Goal: Information Seeking & Learning: Learn about a topic

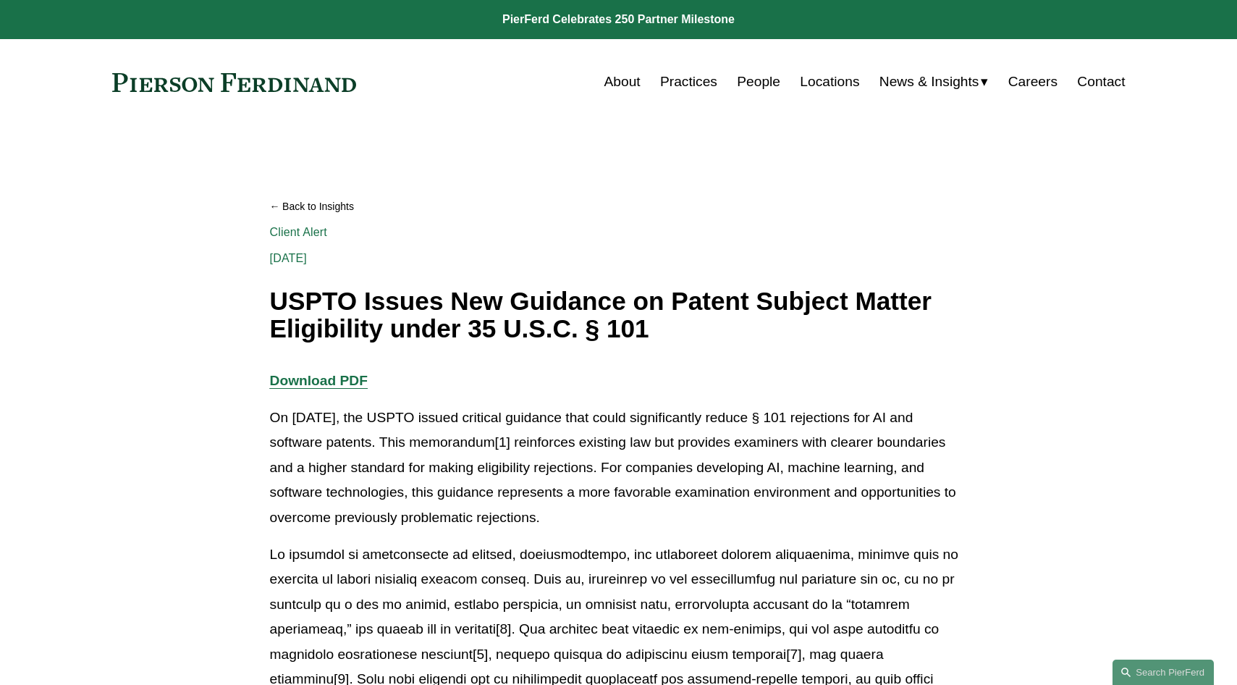
scroll to position [68, 0]
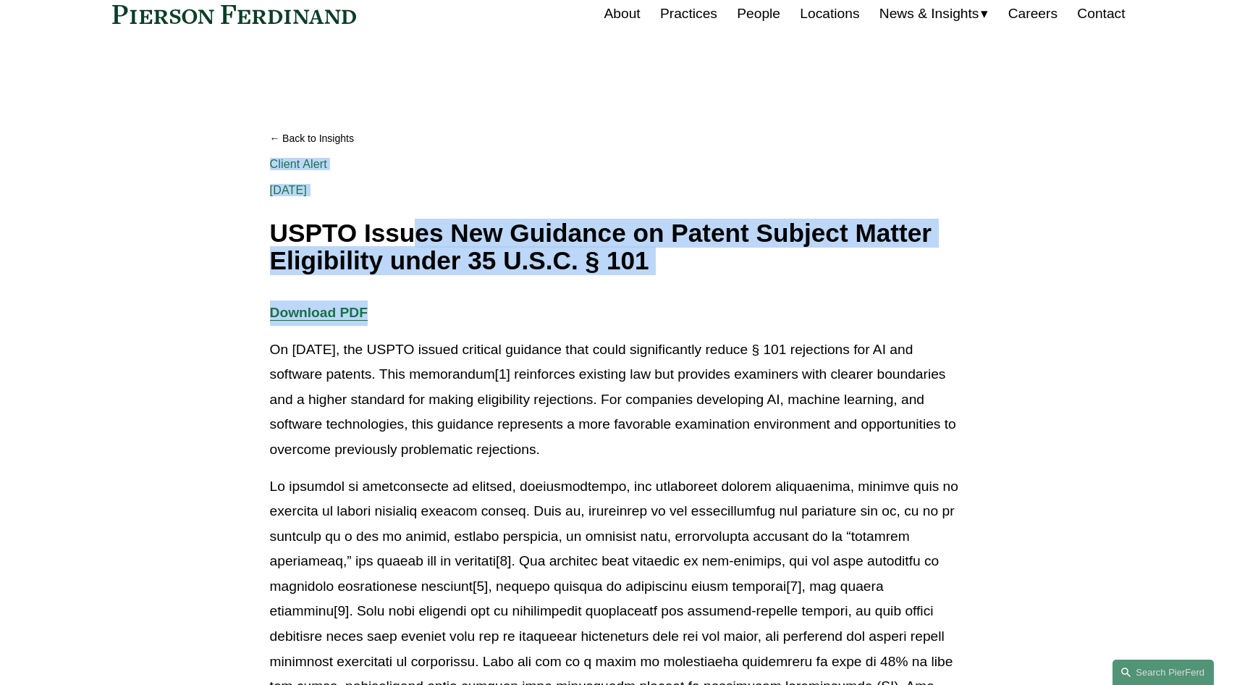
drag, startPoint x: 415, startPoint y: 243, endPoint x: 426, endPoint y: 294, distance: 52.7
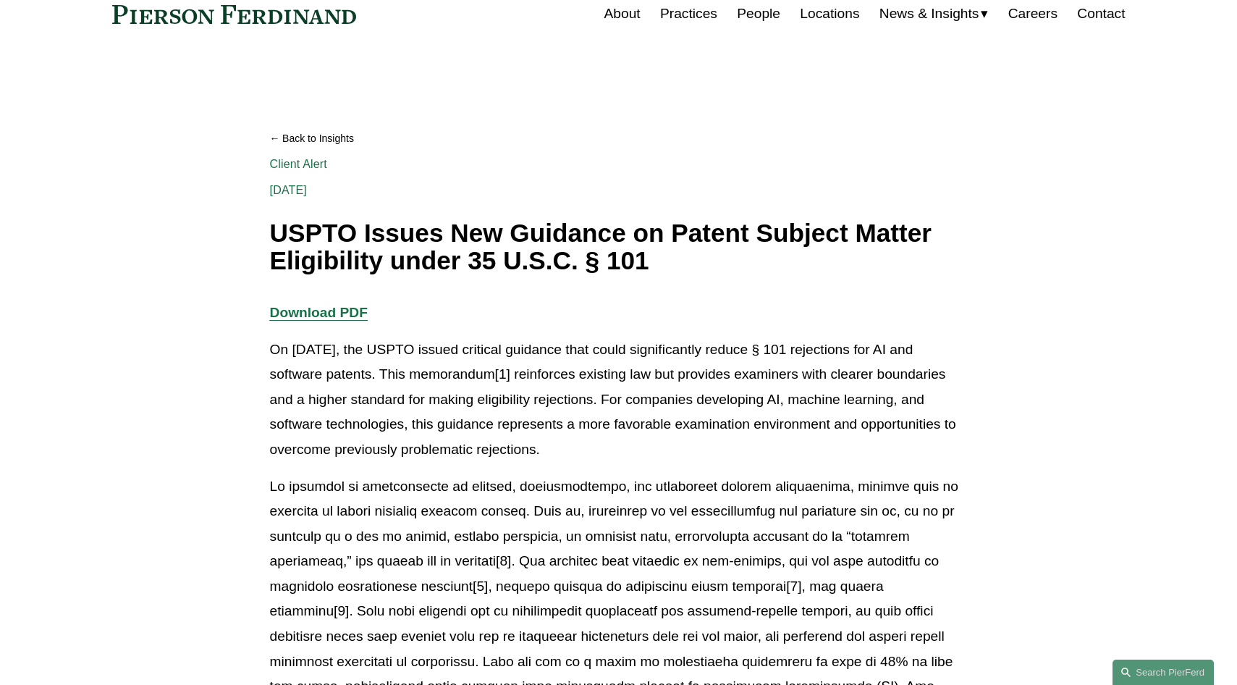
drag, startPoint x: 426, startPoint y: 294, endPoint x: 542, endPoint y: 357, distance: 131.9
click at [542, 357] on p "On [DATE], the USPTO issued critical guidance that could significantly reduce §…" at bounding box center [619, 399] width 698 height 125
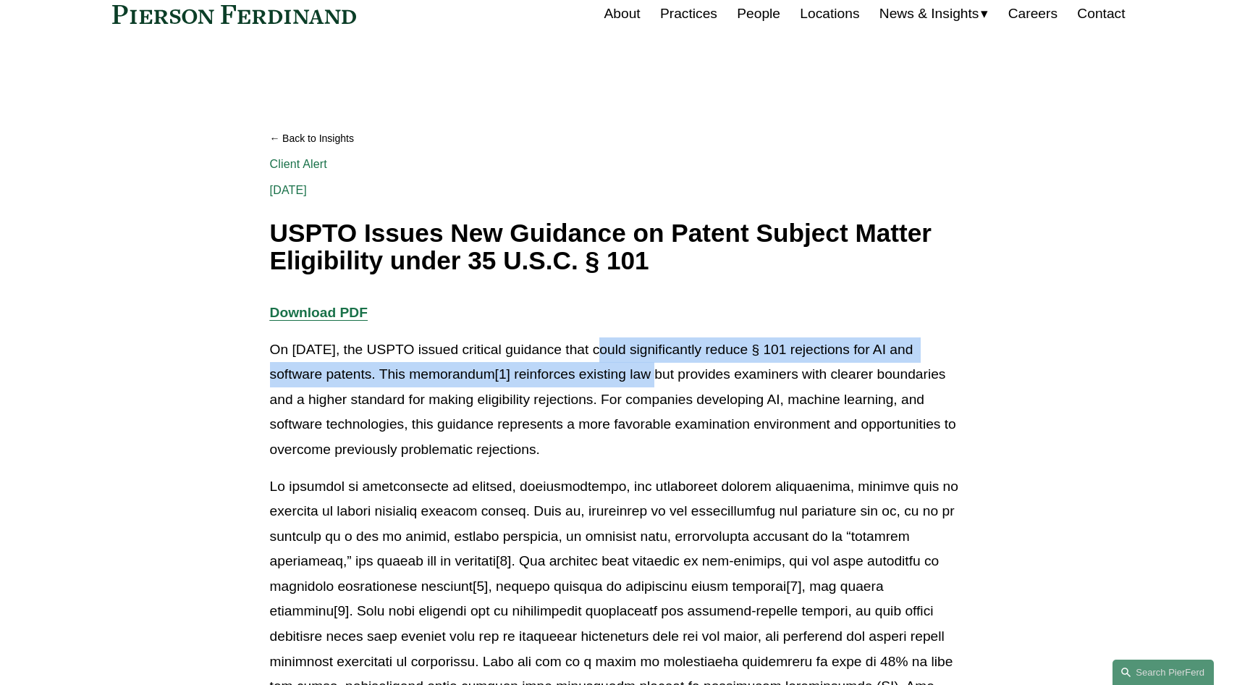
drag, startPoint x: 602, startPoint y: 347, endPoint x: 610, endPoint y: 383, distance: 36.9
click at [610, 383] on p "On [DATE], the USPTO issued critical guidance that could significantly reduce §…" at bounding box center [619, 399] width 698 height 125
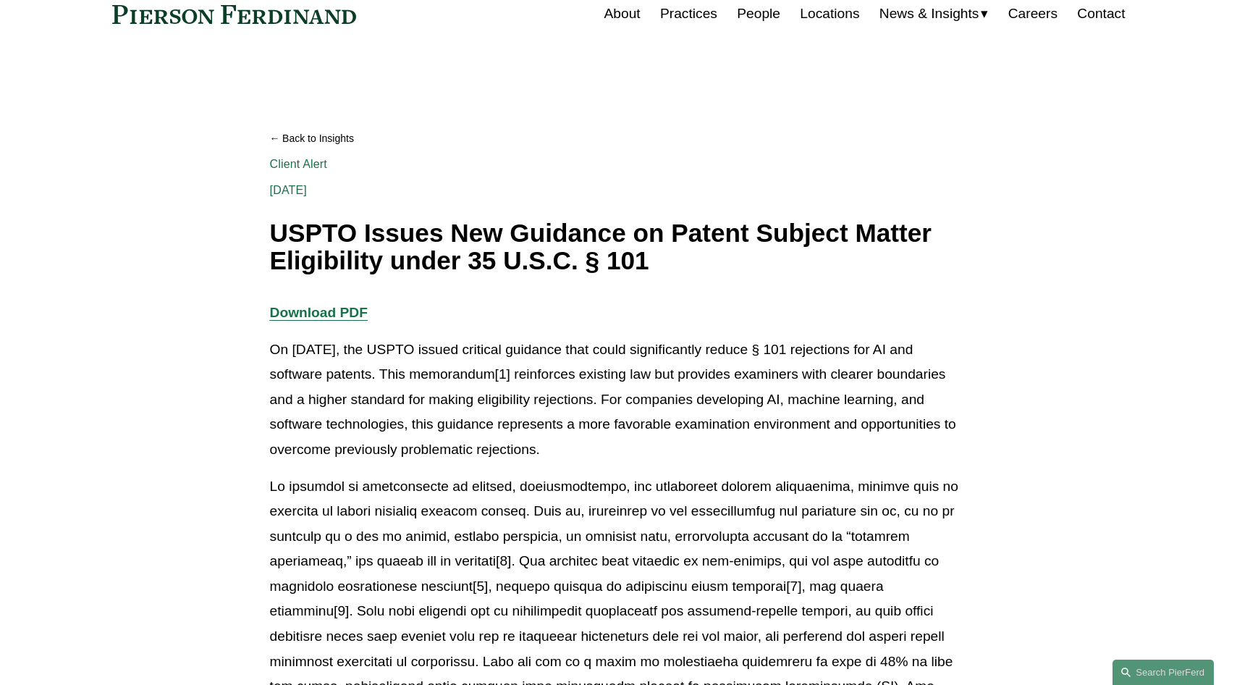
drag, startPoint x: 610, startPoint y: 383, endPoint x: 552, endPoint y: 420, distance: 68.7
click at [552, 420] on p "On [DATE], the USPTO issued critical guidance that could significantly reduce §…" at bounding box center [619, 399] width 698 height 125
click at [361, 400] on p "On [DATE], the USPTO issued critical guidance that could significantly reduce §…" at bounding box center [619, 399] width 698 height 125
drag, startPoint x: 544, startPoint y: 412, endPoint x: 412, endPoint y: 407, distance: 132.6
click at [412, 407] on p "On [DATE], the USPTO issued critical guidance that could significantly reduce §…" at bounding box center [619, 399] width 698 height 125
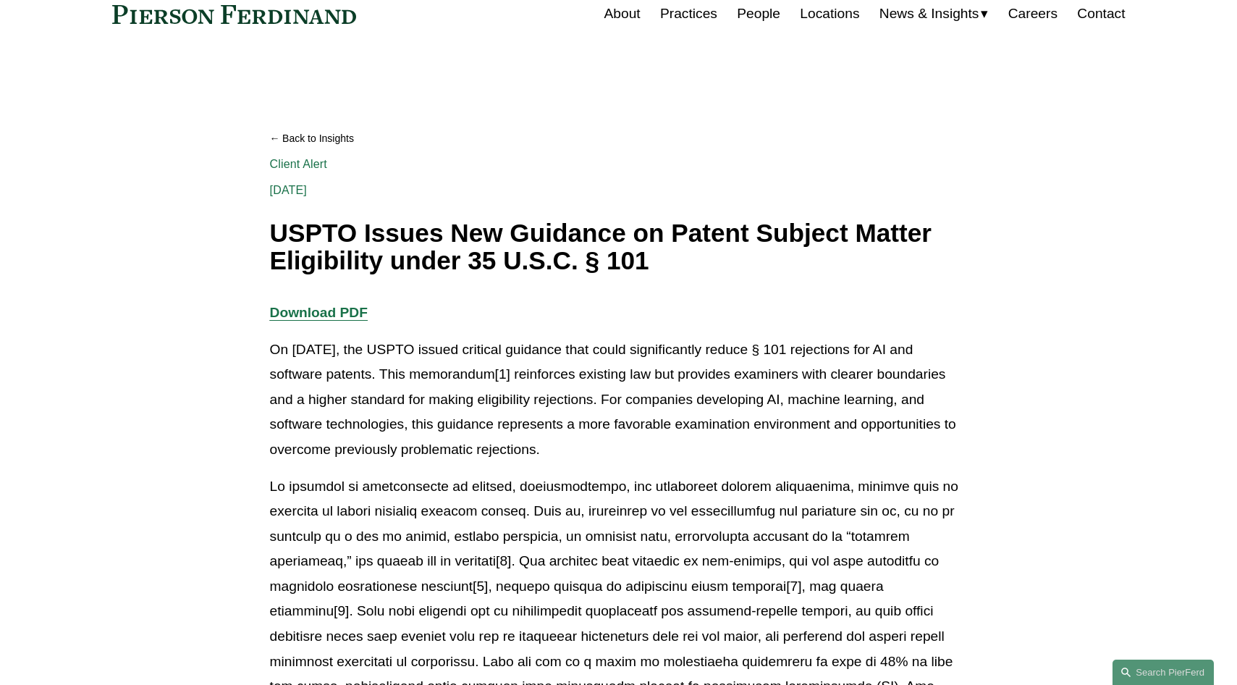
drag, startPoint x: 412, startPoint y: 407, endPoint x: 563, endPoint y: 430, distance: 153.1
click at [563, 430] on p "On [DATE], the USPTO issued critical guidance that could significantly reduce §…" at bounding box center [619, 399] width 698 height 125
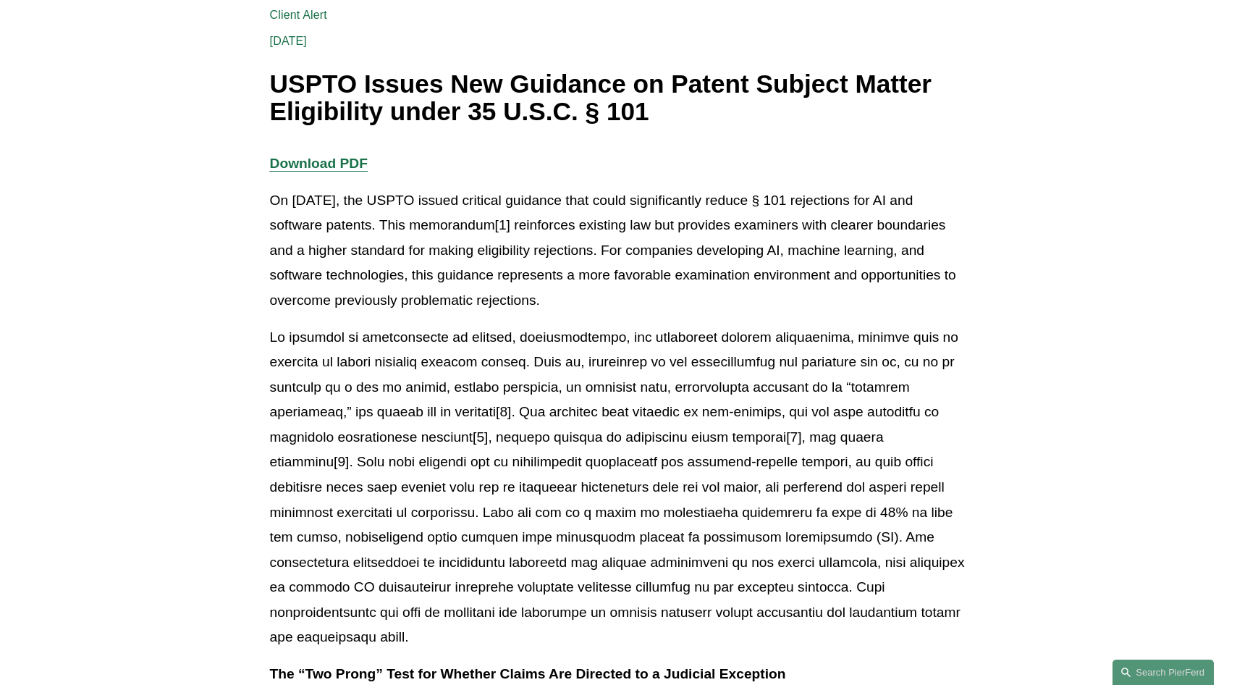
scroll to position [290, 0]
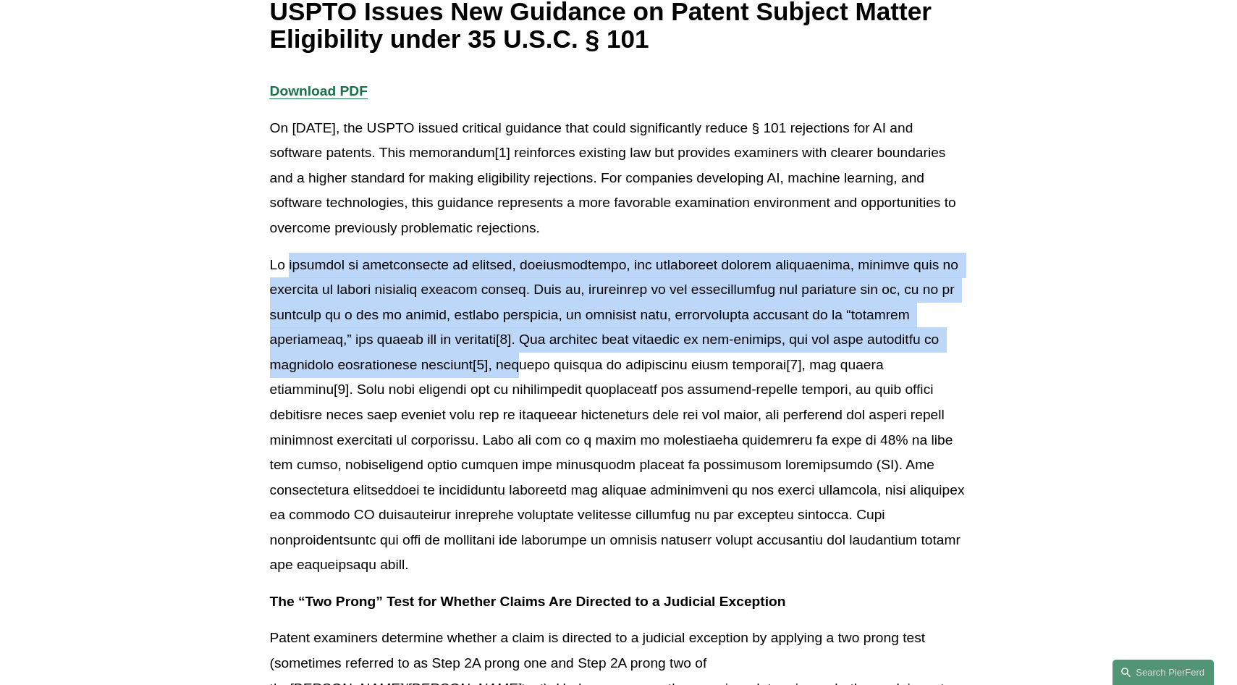
drag, startPoint x: 287, startPoint y: 269, endPoint x: 453, endPoint y: 360, distance: 189.9
click at [453, 360] on p at bounding box center [619, 415] width 698 height 325
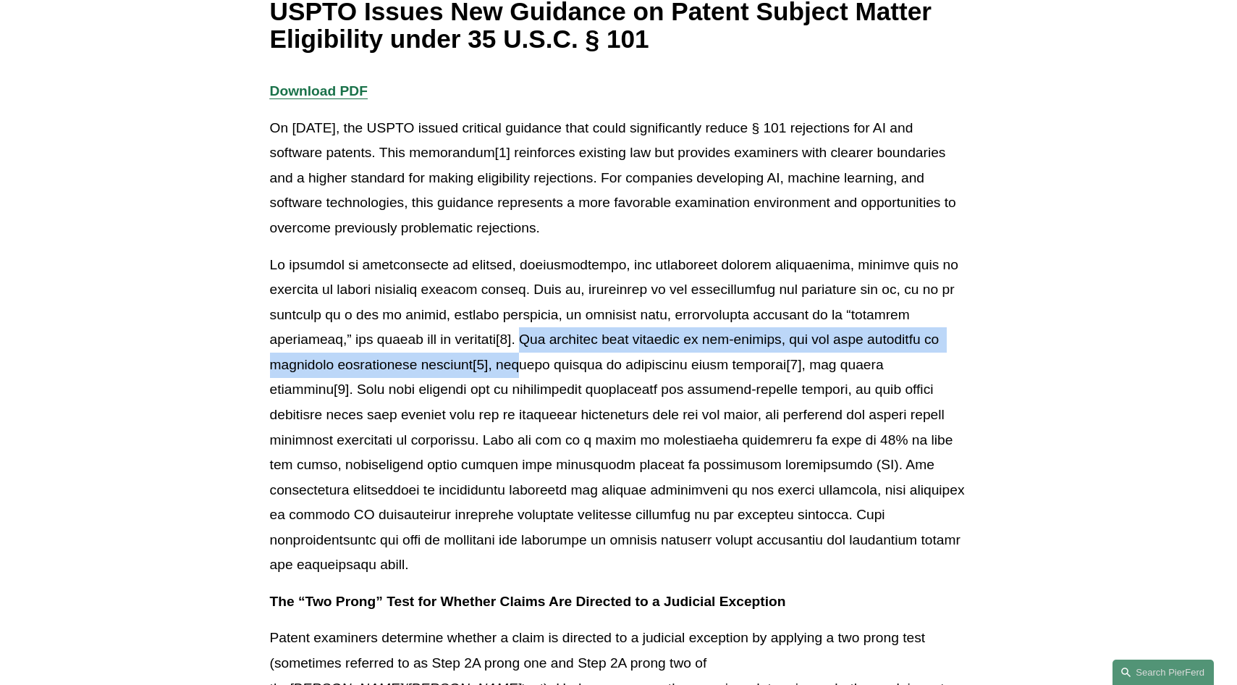
drag, startPoint x: 458, startPoint y: 342, endPoint x: 453, endPoint y: 375, distance: 33.7
click at [453, 375] on p at bounding box center [619, 415] width 698 height 325
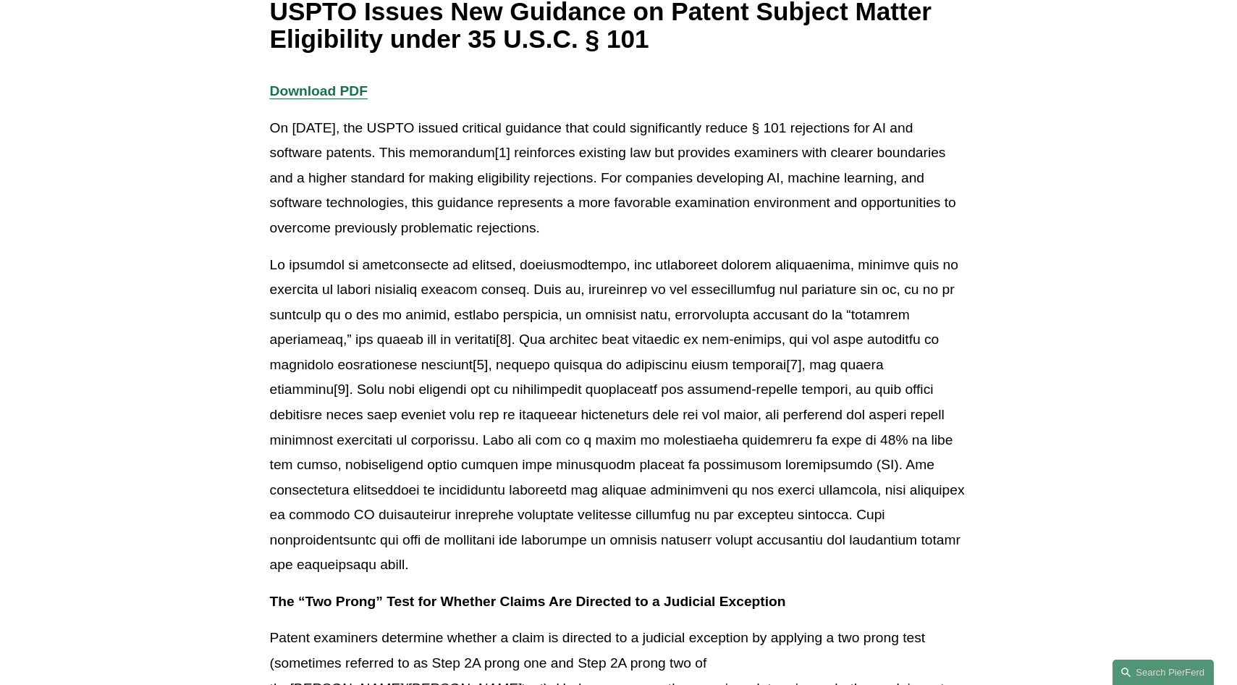
click at [848, 542] on p at bounding box center [619, 415] width 698 height 325
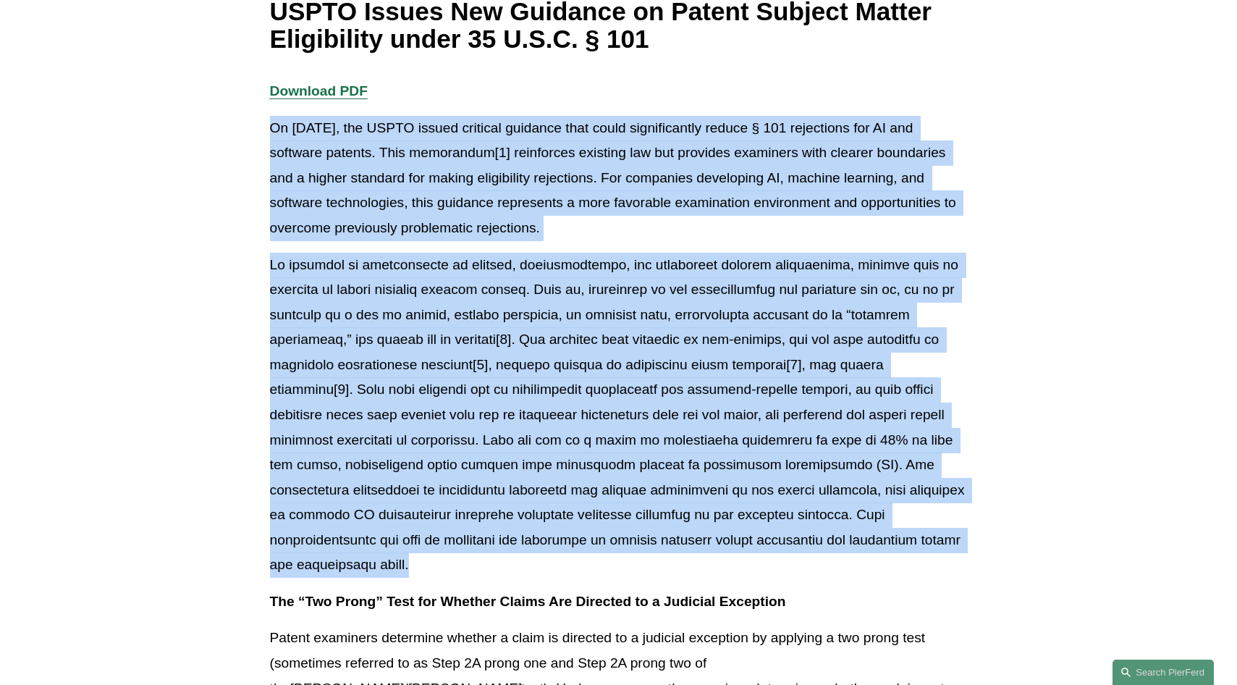
drag, startPoint x: 855, startPoint y: 544, endPoint x: 259, endPoint y: 132, distance: 724.4
copy div "Lo Ipsumd 9, 5192, sit AMETC adipis elitsedd eiusmodt inci utlab etdoloremagna …"
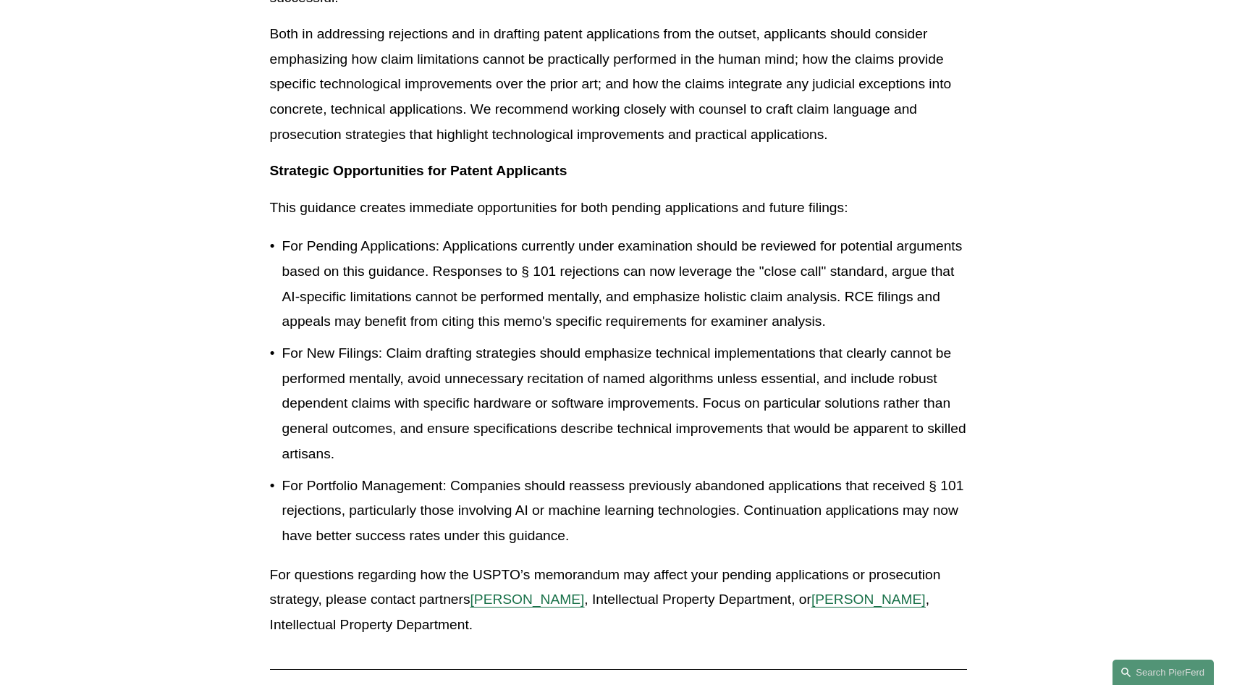
scroll to position [2607, 0]
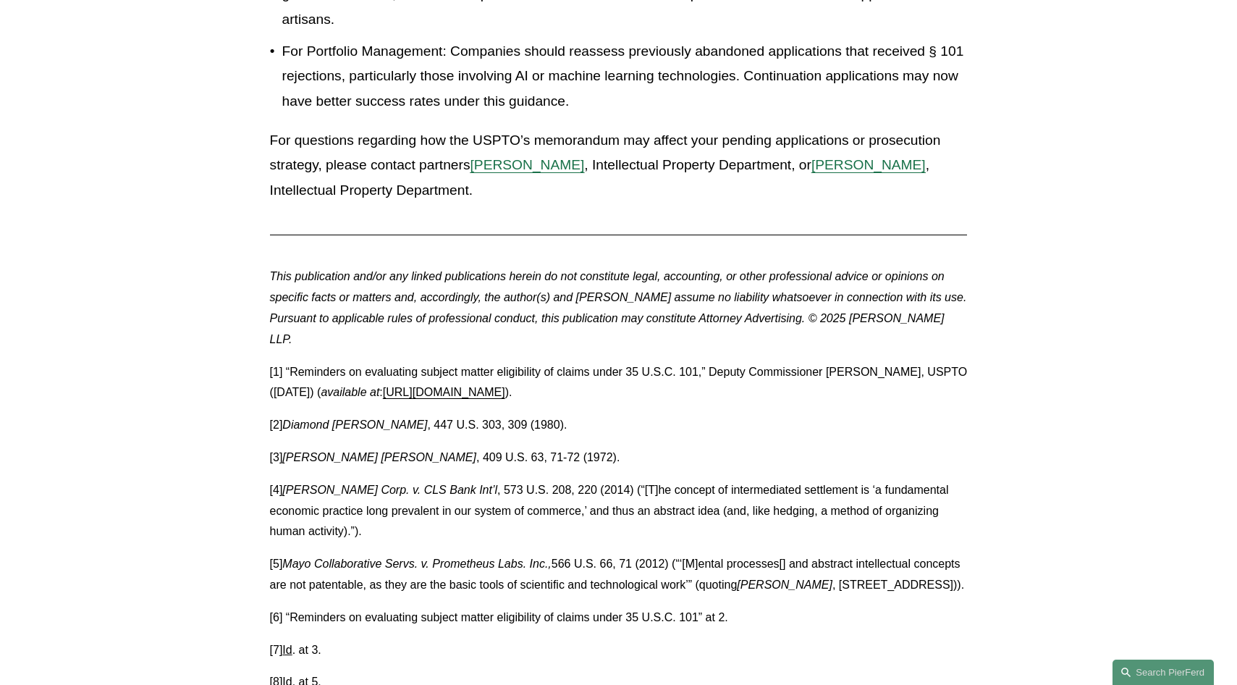
click at [497, 386] on link "[URL][DOMAIN_NAME]" at bounding box center [444, 392] width 122 height 12
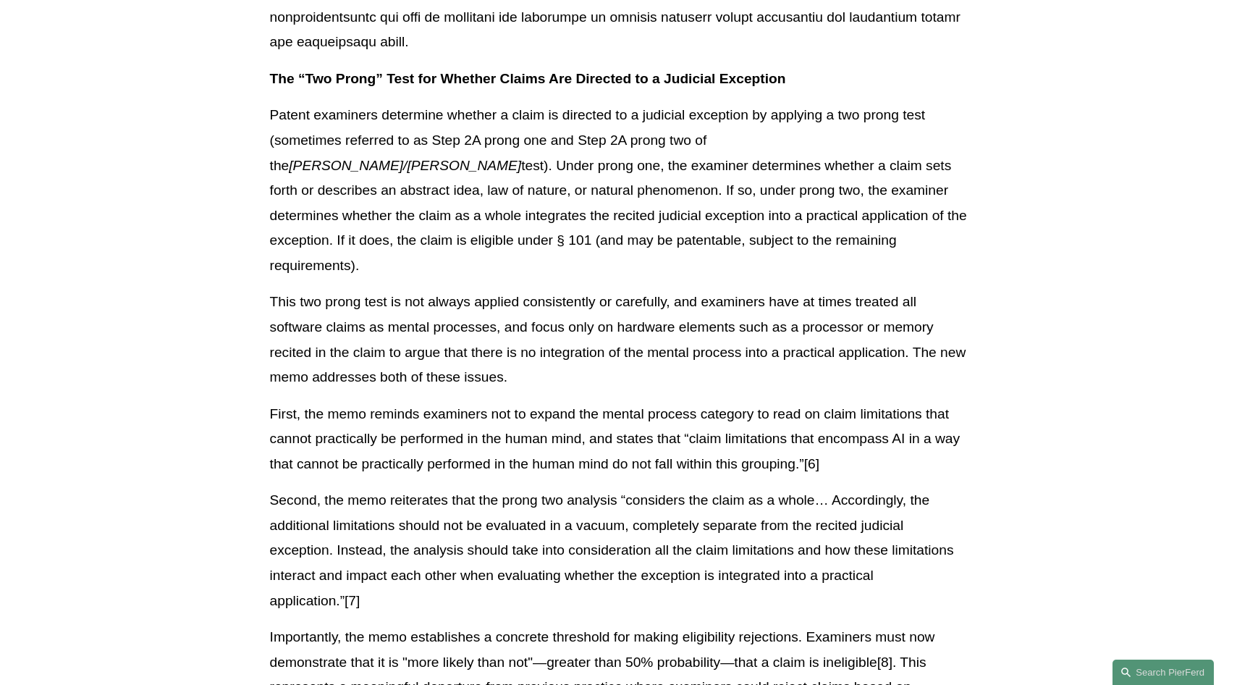
scroll to position [834, 0]
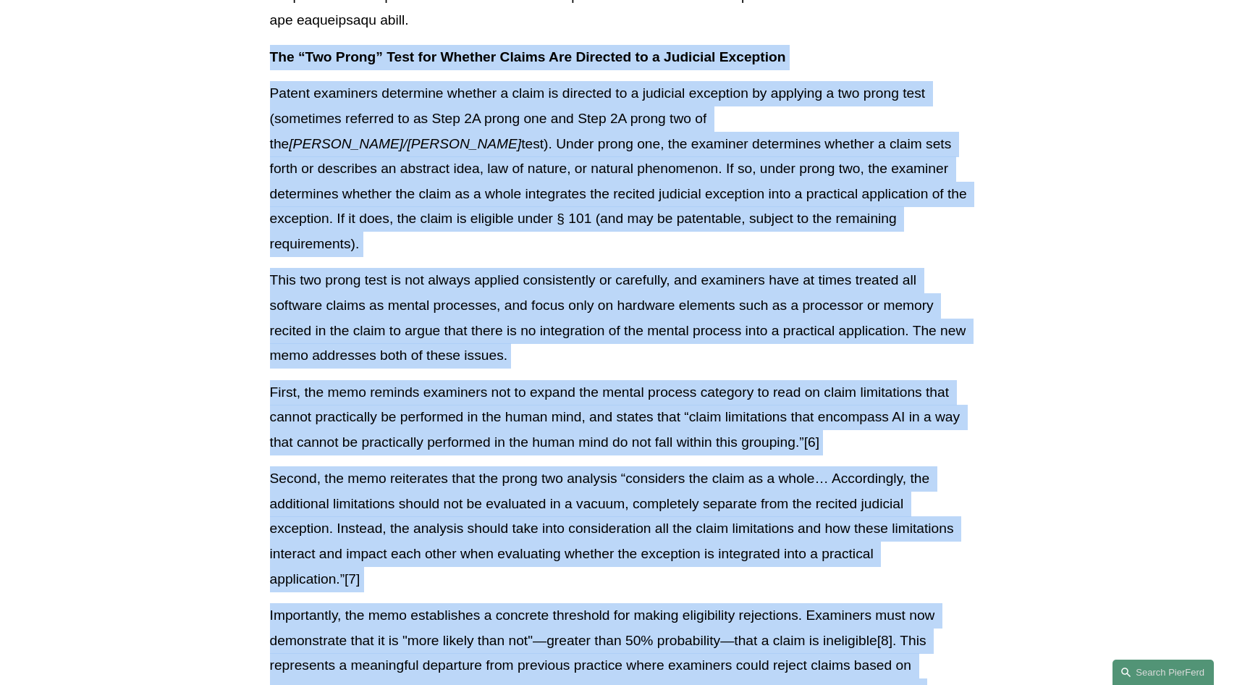
drag, startPoint x: 445, startPoint y: 519, endPoint x: 200, endPoint y: 35, distance: 543.0
copy div "Lor “Ips Dolor” Sita con Adipisc Elitse Doe Temporin ut l Etdolore Magnaaliq En…"
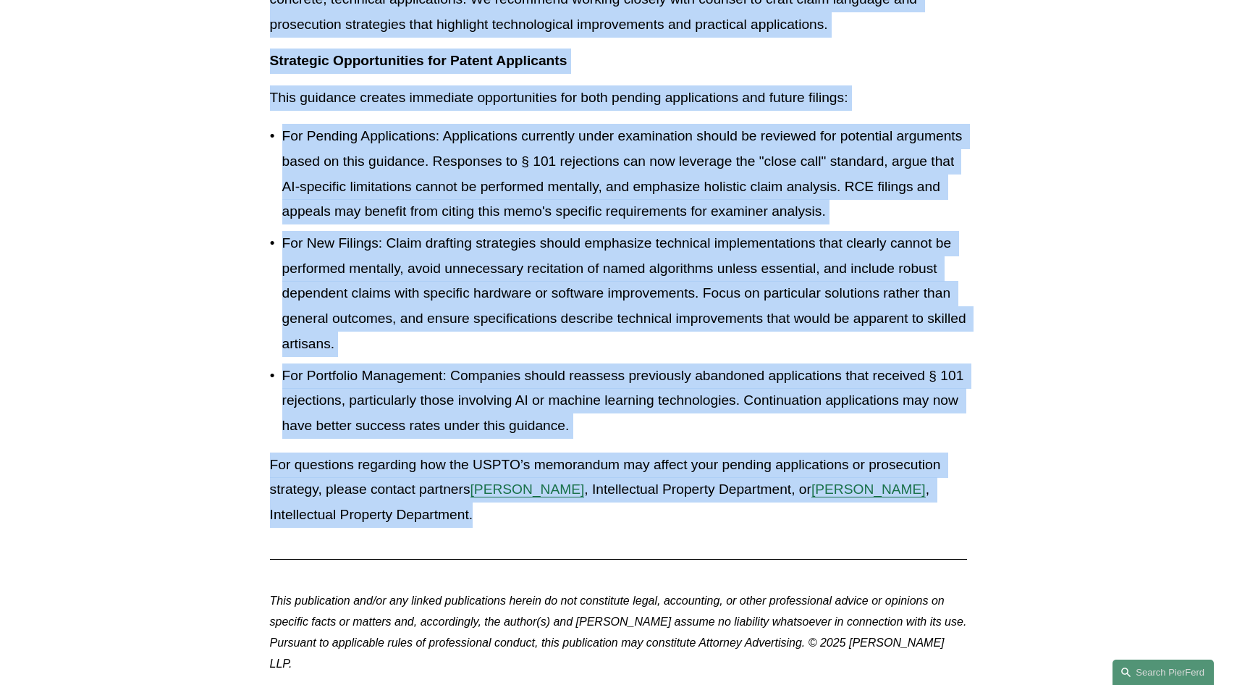
scroll to position [2065, 0]
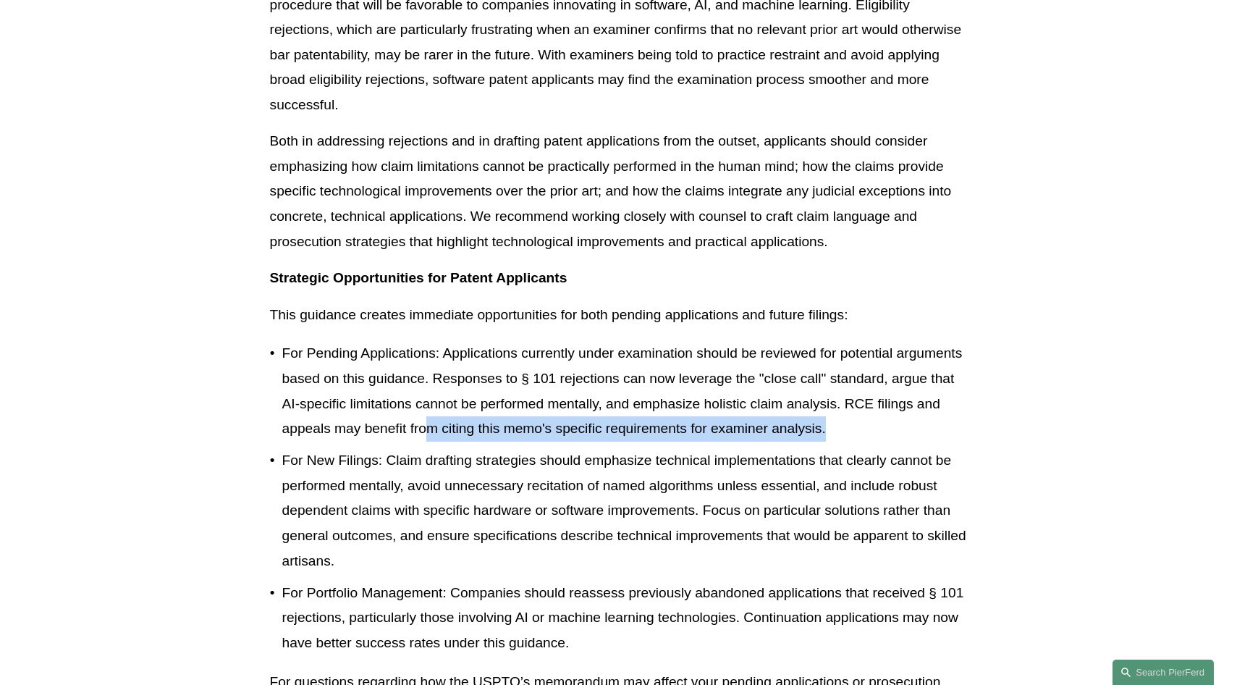
drag, startPoint x: 841, startPoint y: 374, endPoint x: 425, endPoint y: 377, distance: 415.6
click at [425, 377] on p "For Pending Applications: Applications currently under examination should be re…" at bounding box center [625, 391] width 686 height 100
